Goal: Information Seeking & Learning: Learn about a topic

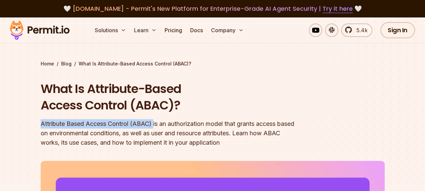
drag, startPoint x: 153, startPoint y: 123, endPoint x: 41, endPoint y: 119, distance: 112.3
click at [41, 119] on div "Attribute Based Access Control (ABAC) is an authorization model that grants acc…" at bounding box center [170, 133] width 258 height 28
copy div "Attribute Based Access Control (ABAC)"
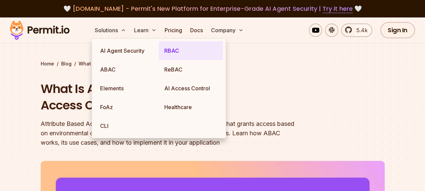
click at [172, 48] on link "RBAC" at bounding box center [191, 50] width 64 height 19
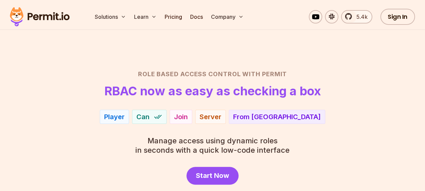
scroll to position [34, 0]
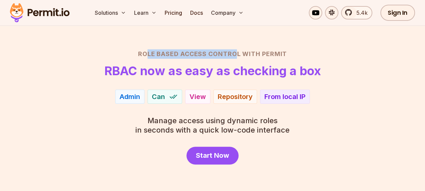
drag, startPoint x: 239, startPoint y: 54, endPoint x: 148, endPoint y: 53, distance: 91.1
click at [148, 53] on h2 "Role Based Access Control with Permit" at bounding box center [212, 53] width 393 height 9
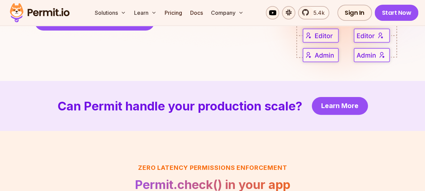
scroll to position [1344, 0]
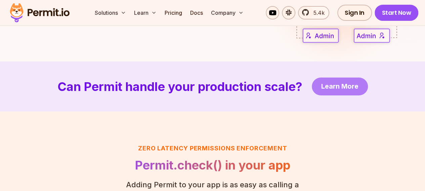
click at [342, 85] on span "Learn More" at bounding box center [339, 86] width 37 height 9
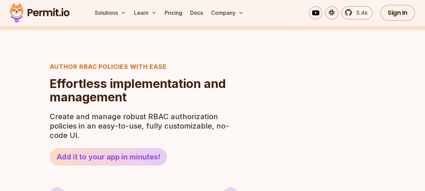
scroll to position [0, 0]
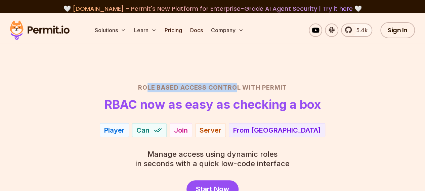
click at [178, 67] on section "Role Based Access Control with Permit RBAC now as easy as checking a box Player…" at bounding box center [212, 130] width 425 height 234
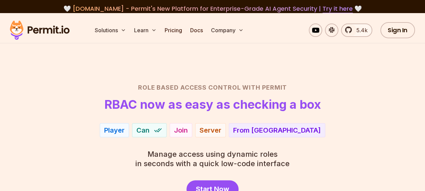
click at [140, 87] on h2 "Role Based Access Control with Permit" at bounding box center [212, 87] width 393 height 9
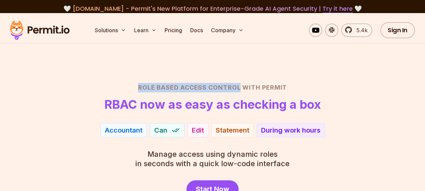
drag, startPoint x: 241, startPoint y: 89, endPoint x: 140, endPoint y: 88, distance: 100.8
click at [140, 88] on h2 "Role Based Access Control with Permit" at bounding box center [212, 87] width 393 height 9
copy h2 "Role Based Access Control"
